Goal: Task Accomplishment & Management: Use online tool/utility

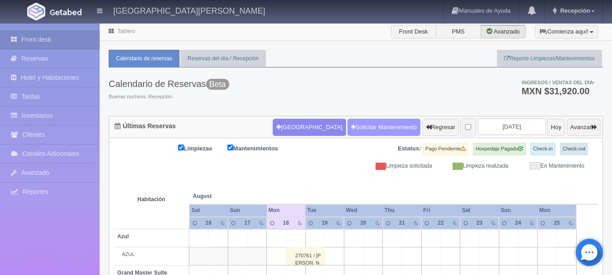
click at [347, 127] on link "Solicitar Mantenimiento" at bounding box center [383, 127] width 73 height 17
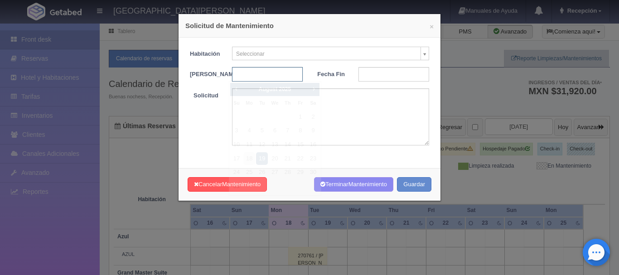
click at [275, 75] on input "text" at bounding box center [267, 74] width 71 height 14
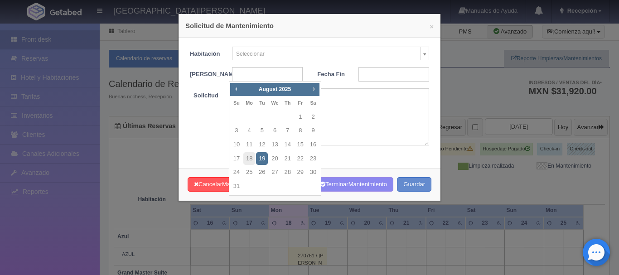
click at [314, 89] on span "Next" at bounding box center [313, 88] width 7 height 7
click at [311, 89] on span "Next" at bounding box center [313, 88] width 7 height 7
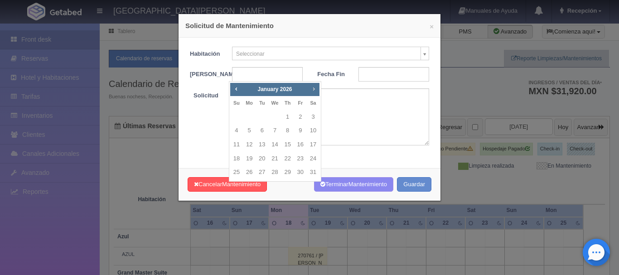
click at [311, 89] on span "Next" at bounding box center [313, 88] width 7 height 7
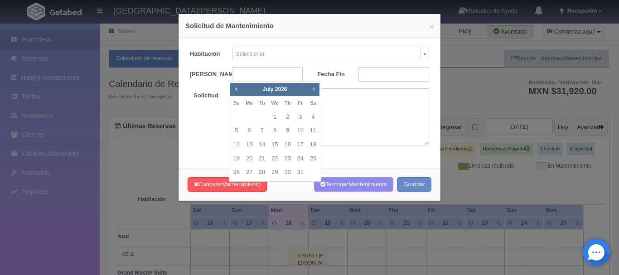
click at [311, 89] on span "Next" at bounding box center [313, 88] width 7 height 7
click at [236, 87] on span "Prev" at bounding box center [235, 88] width 7 height 7
click at [299, 132] on link "7" at bounding box center [300, 130] width 12 height 13
type input "[DATE]"
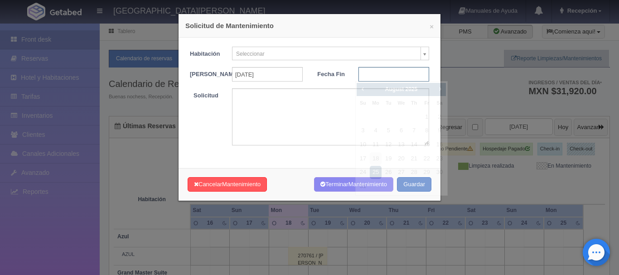
click at [395, 74] on input "text" at bounding box center [393, 74] width 71 height 14
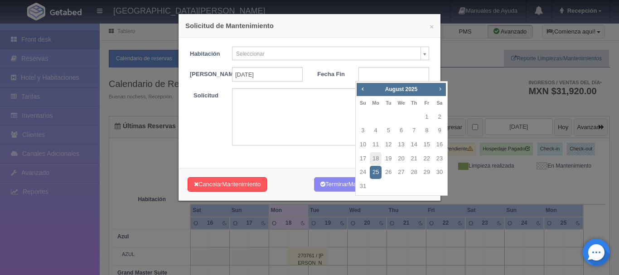
click at [441, 87] on span "Next" at bounding box center [439, 88] width 7 height 7
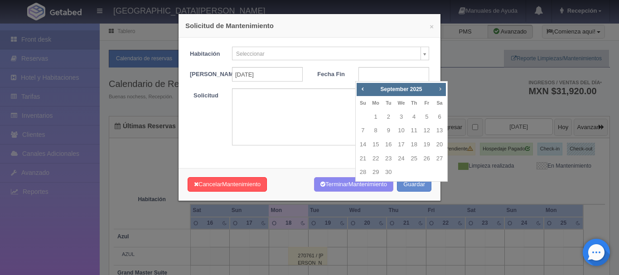
click at [441, 87] on span "Next" at bounding box center [439, 88] width 7 height 7
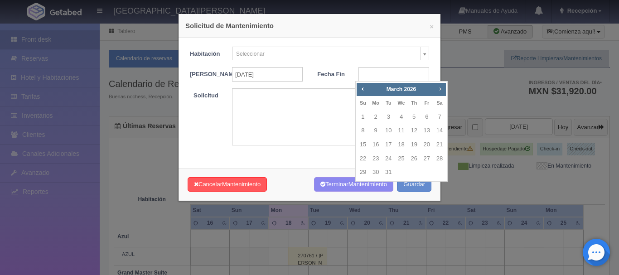
click at [441, 87] on span "Next" at bounding box center [439, 88] width 7 height 7
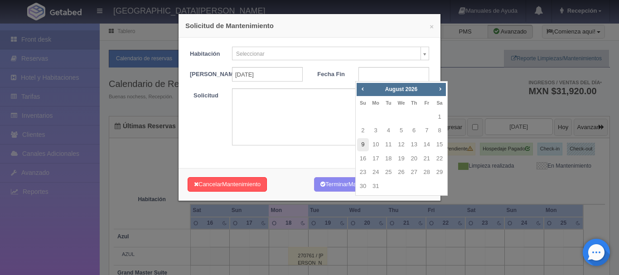
click at [361, 145] on link "9" at bounding box center [363, 144] width 12 height 13
type input "2026-08-09"
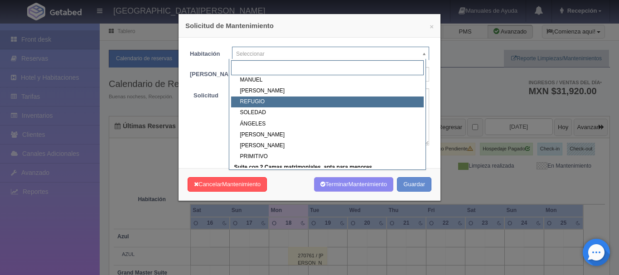
scroll to position [232, 0]
select select "1921_REFUGIO"
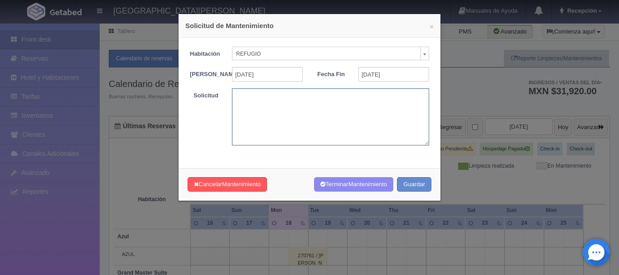
click at [297, 125] on textarea at bounding box center [330, 116] width 197 height 57
type textarea "BODA MBS"
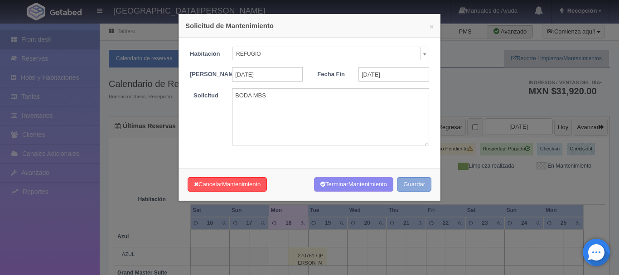
click at [402, 191] on button "Guardar" at bounding box center [414, 184] width 34 height 15
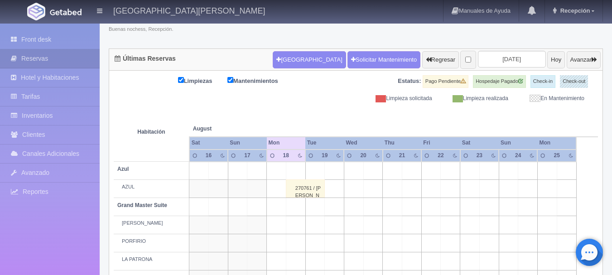
scroll to position [67, 0]
click at [517, 52] on input "[DATE]" at bounding box center [512, 59] width 68 height 17
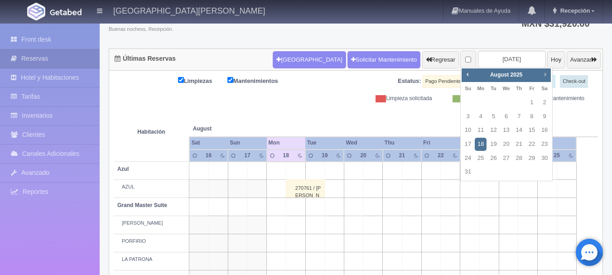
click at [543, 77] on span "Next" at bounding box center [544, 74] width 7 height 7
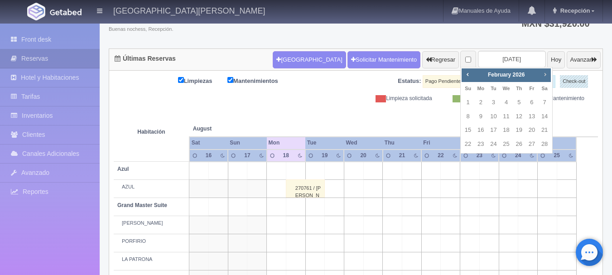
click at [543, 77] on span "Next" at bounding box center [544, 74] width 7 height 7
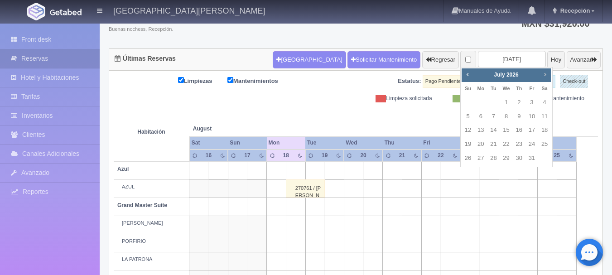
click at [543, 77] on span "Next" at bounding box center [544, 74] width 7 height 7
drag, startPoint x: 543, startPoint y: 77, endPoint x: 464, endPoint y: 76, distance: 78.8
click at [464, 76] on div "Prev Next [DATE]" at bounding box center [506, 75] width 89 height 14
click at [466, 73] on span "Prev" at bounding box center [467, 74] width 7 height 7
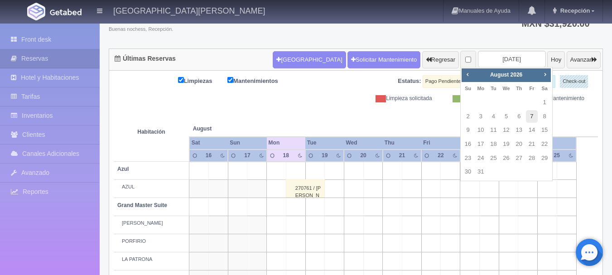
click at [532, 115] on link "7" at bounding box center [532, 116] width 12 height 13
type input "[DATE]"
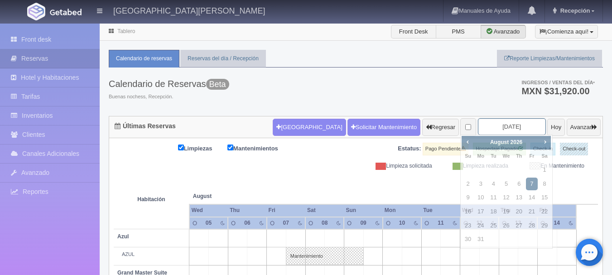
click at [486, 125] on input "[DATE]" at bounding box center [512, 126] width 68 height 17
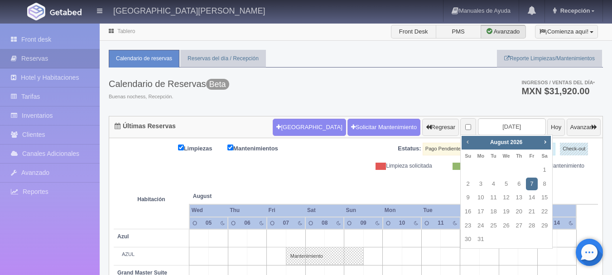
click at [467, 140] on span "Prev" at bounding box center [467, 141] width 7 height 7
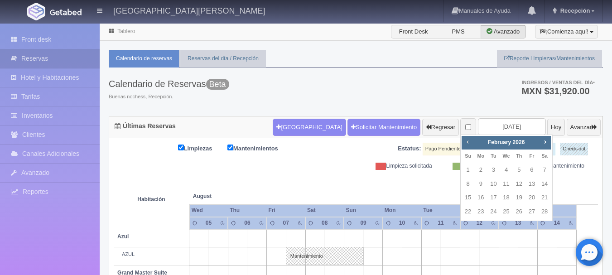
click at [467, 140] on span "Prev" at bounding box center [467, 141] width 7 height 7
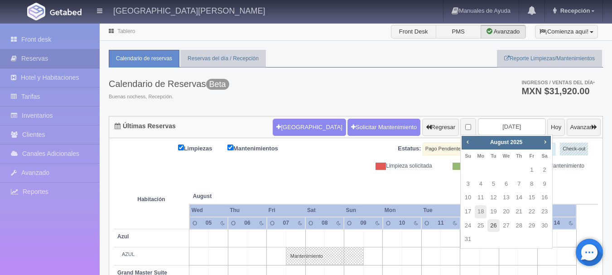
click at [493, 225] on link "26" at bounding box center [493, 225] width 12 height 13
type input "2025-08-26"
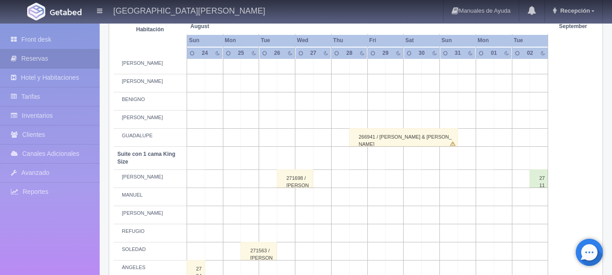
scroll to position [363, 0]
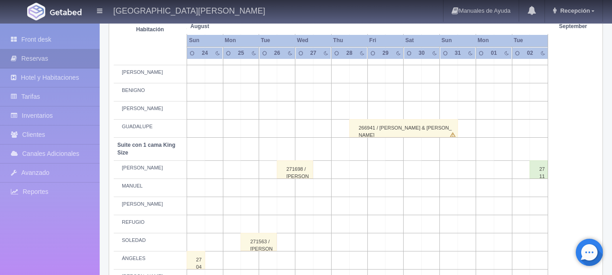
click at [291, 168] on div "271698 / MIGUEL MORA" at bounding box center [295, 169] width 36 height 18
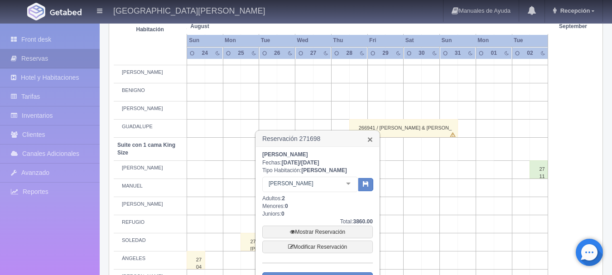
click at [368, 141] on link "×" at bounding box center [369, 140] width 5 height 10
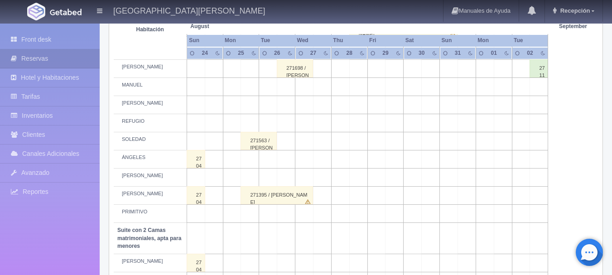
scroll to position [465, 0]
click at [290, 72] on div "271698 / MIGUEL MORA" at bounding box center [295, 68] width 36 height 18
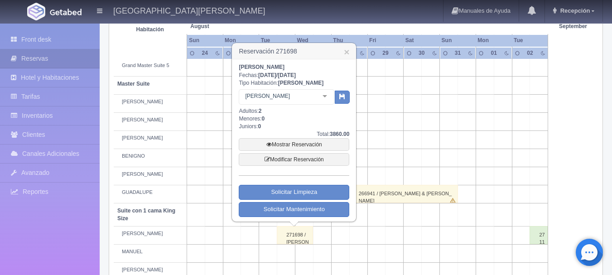
scroll to position [298, 0]
click at [347, 49] on link "×" at bounding box center [346, 52] width 5 height 10
